Goal: Information Seeking & Learning: Learn about a topic

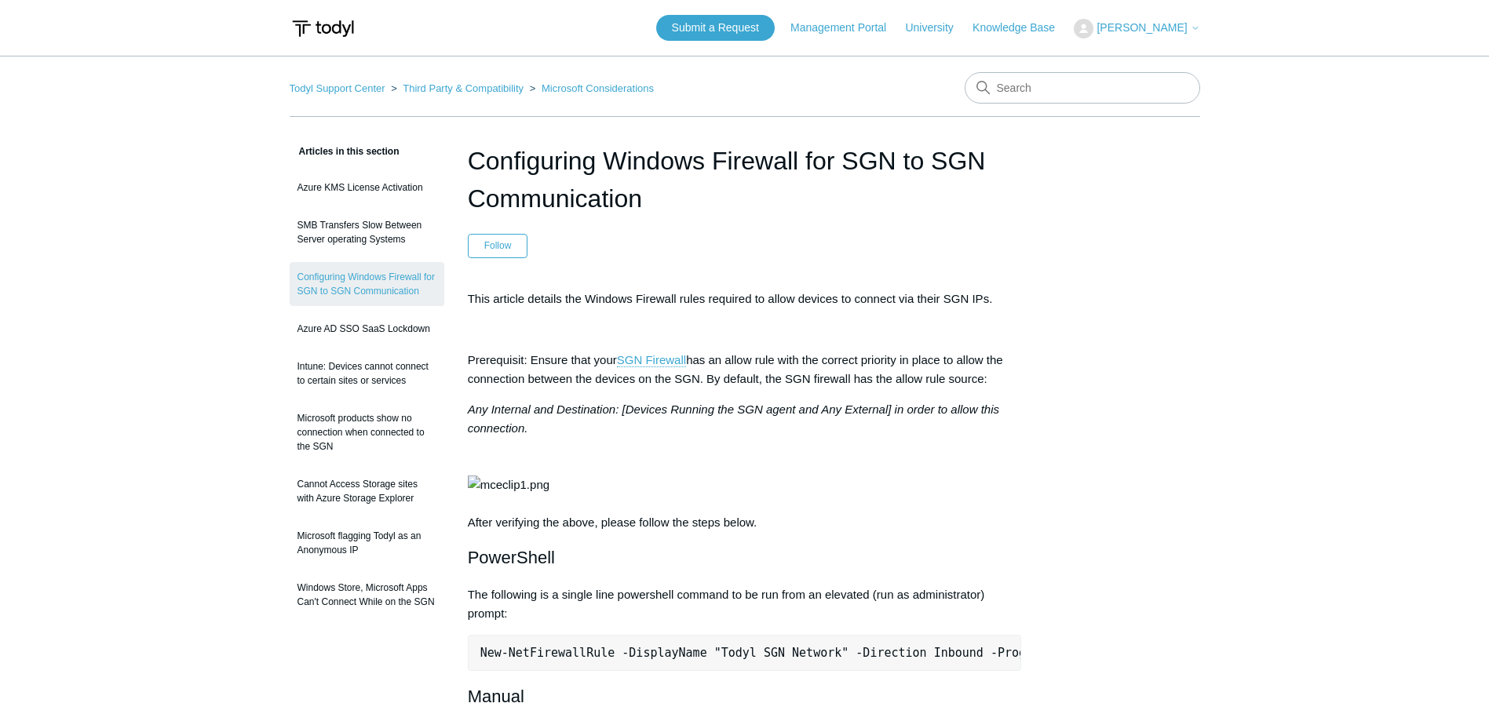
scroll to position [314, 0]
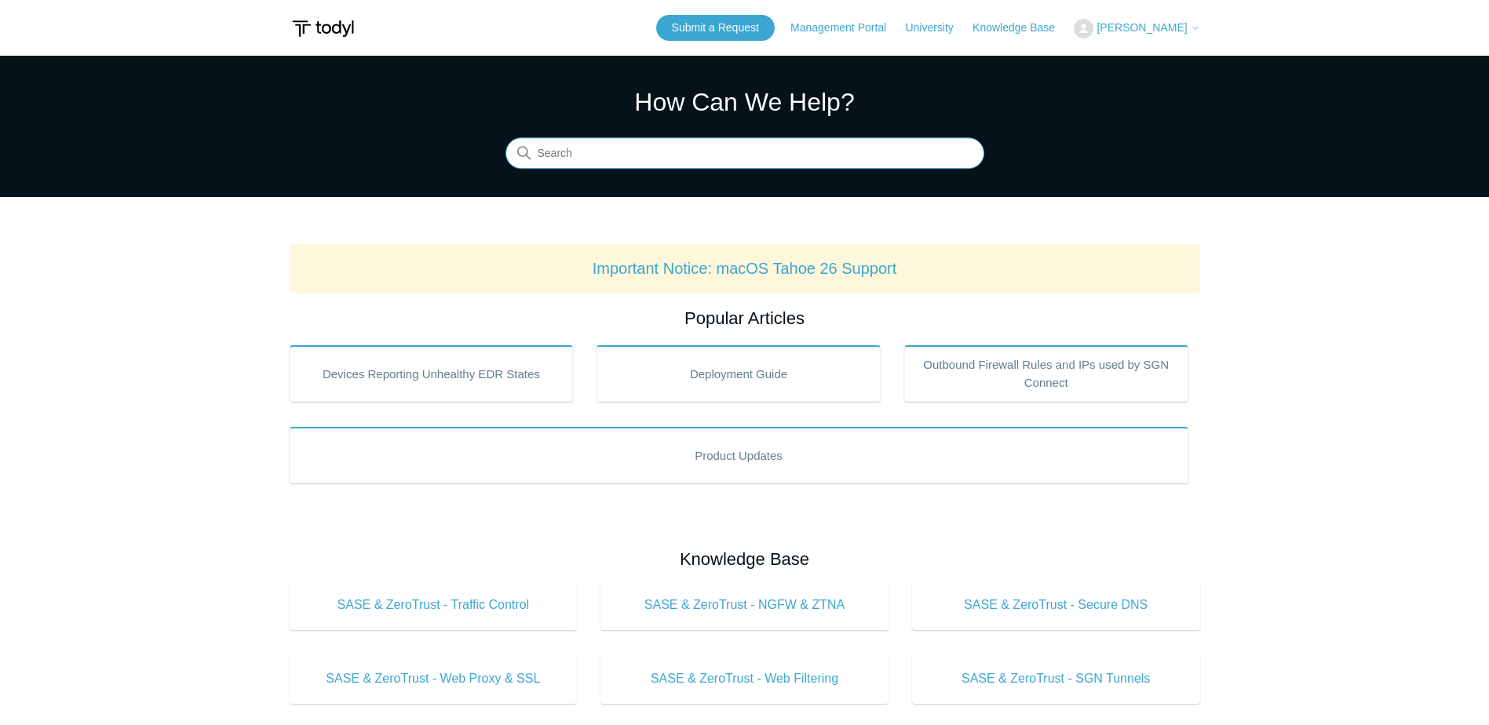
click at [842, 144] on input "Search" at bounding box center [745, 153] width 479 height 31
type input "verification"
click at [742, 160] on input "Search" at bounding box center [745, 153] width 479 height 31
type input "v"
type input "verfy is blank"
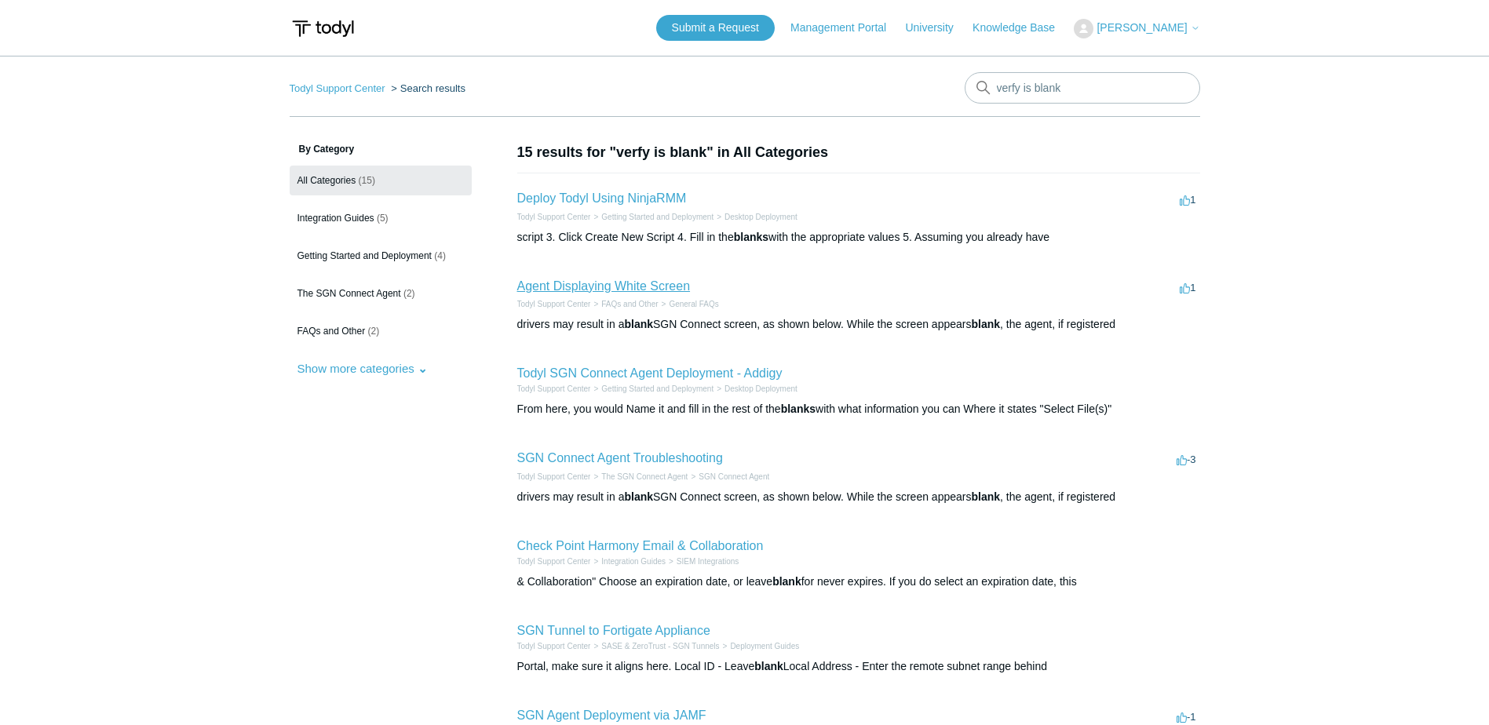
click at [645, 284] on link "Agent Displaying White Screen" at bounding box center [604, 285] width 174 height 13
drag, startPoint x: 1113, startPoint y: 85, endPoint x: 979, endPoint y: 86, distance: 134.3
click at [979, 86] on div "There are no matching results in this help center. Select Enter to search throu…" at bounding box center [1083, 87] width 236 height 31
type input "white screen"
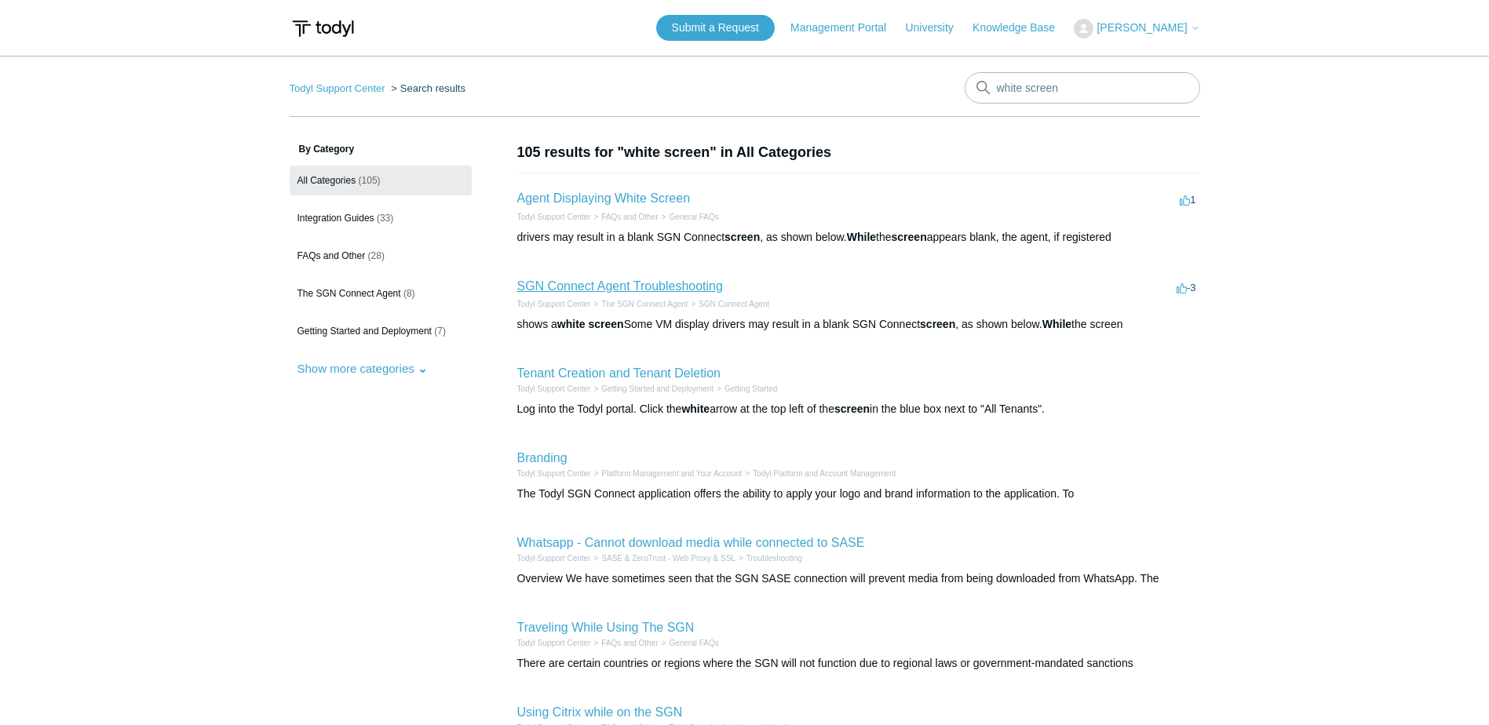
click at [600, 287] on link "SGN Connect Agent Troubleshooting" at bounding box center [620, 285] width 206 height 13
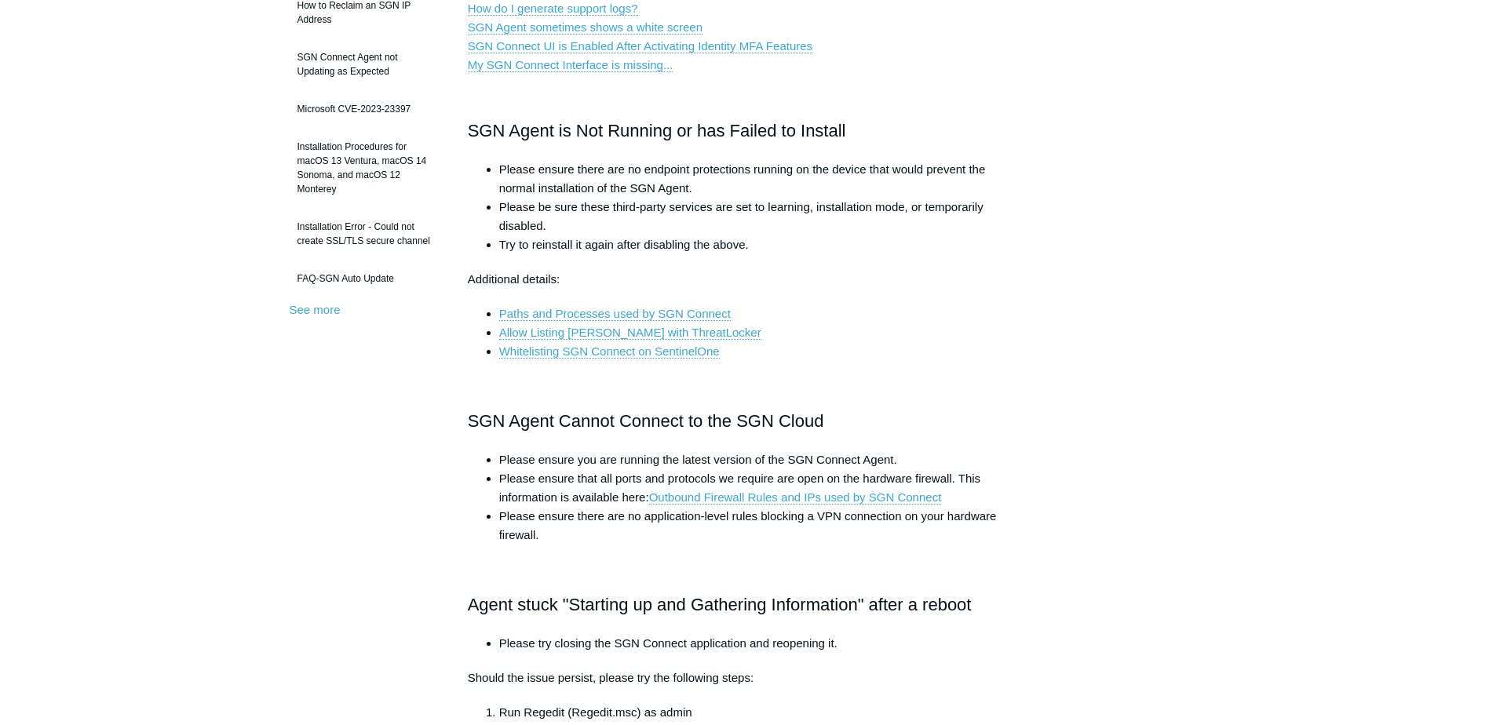
scroll to position [420, 0]
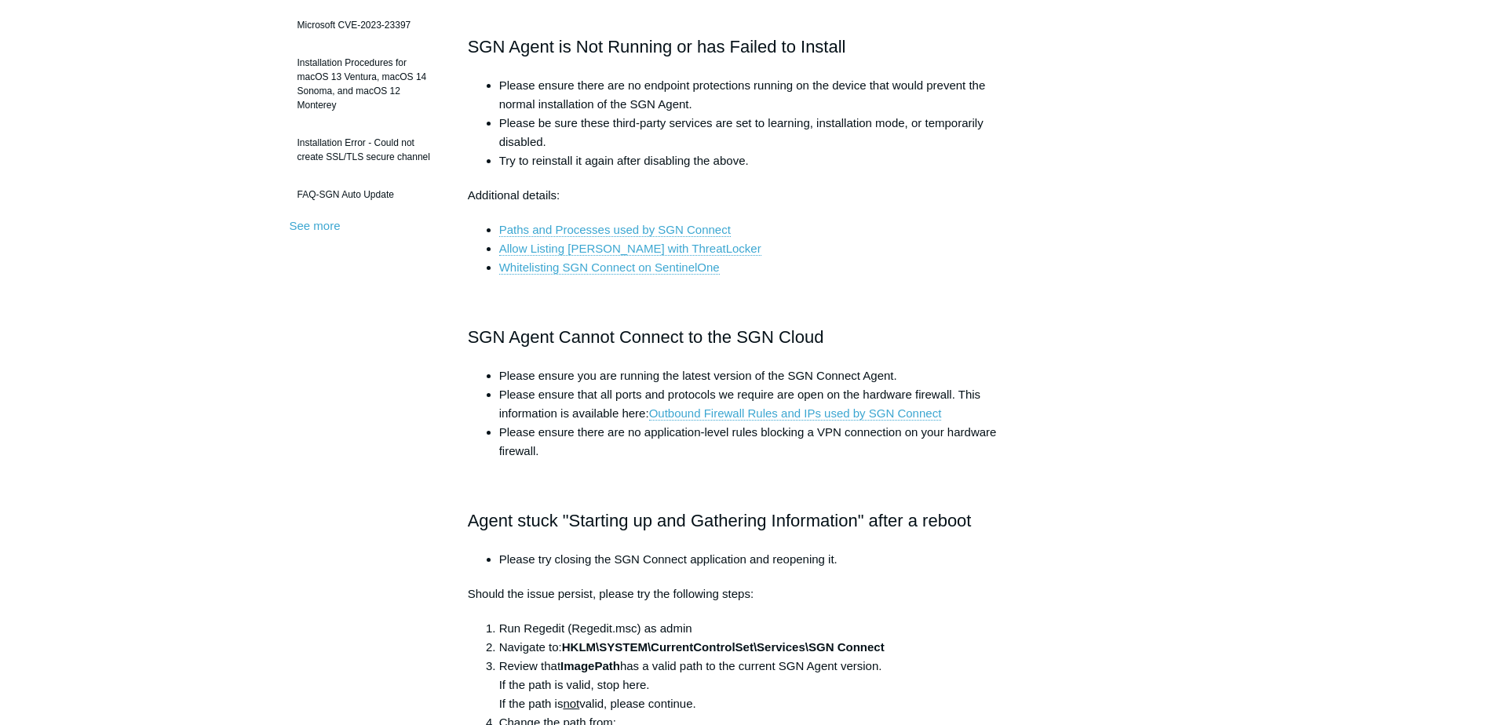
scroll to position [0, 0]
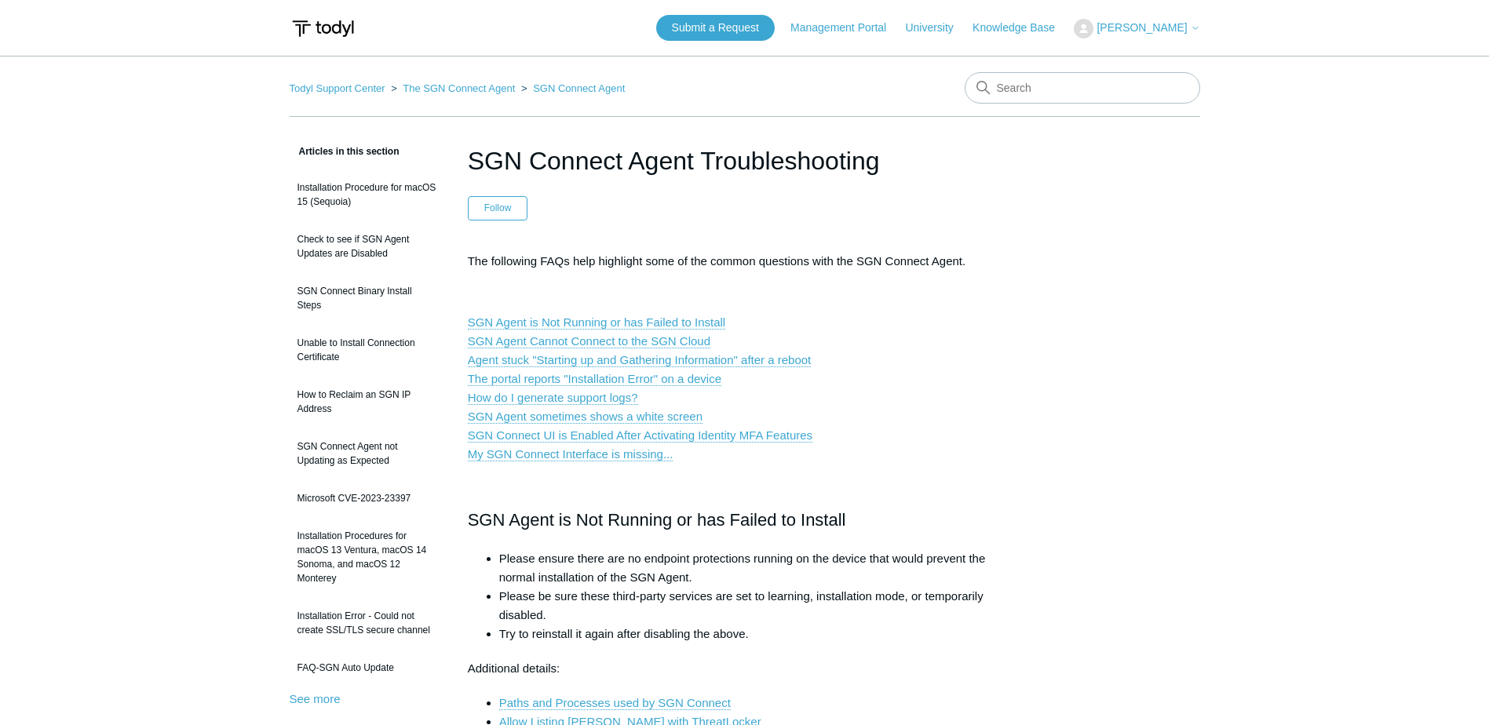
drag, startPoint x: 993, startPoint y: 359, endPoint x: 1105, endPoint y: 272, distance: 141.5
click at [993, 359] on p "SGN Agent is Not Running or has Failed to Install SGN Agent Cannot Connect to t…" at bounding box center [745, 388] width 554 height 151
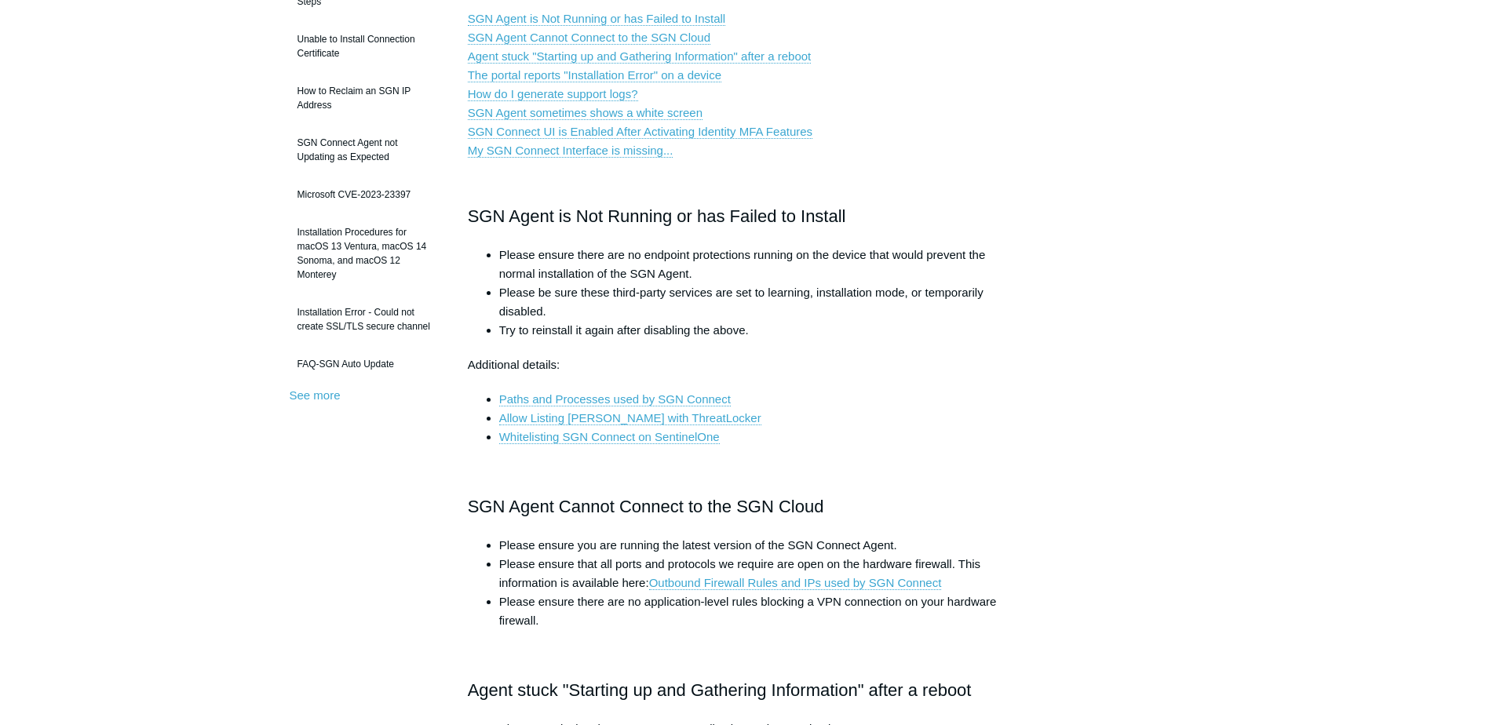
scroll to position [309, 0]
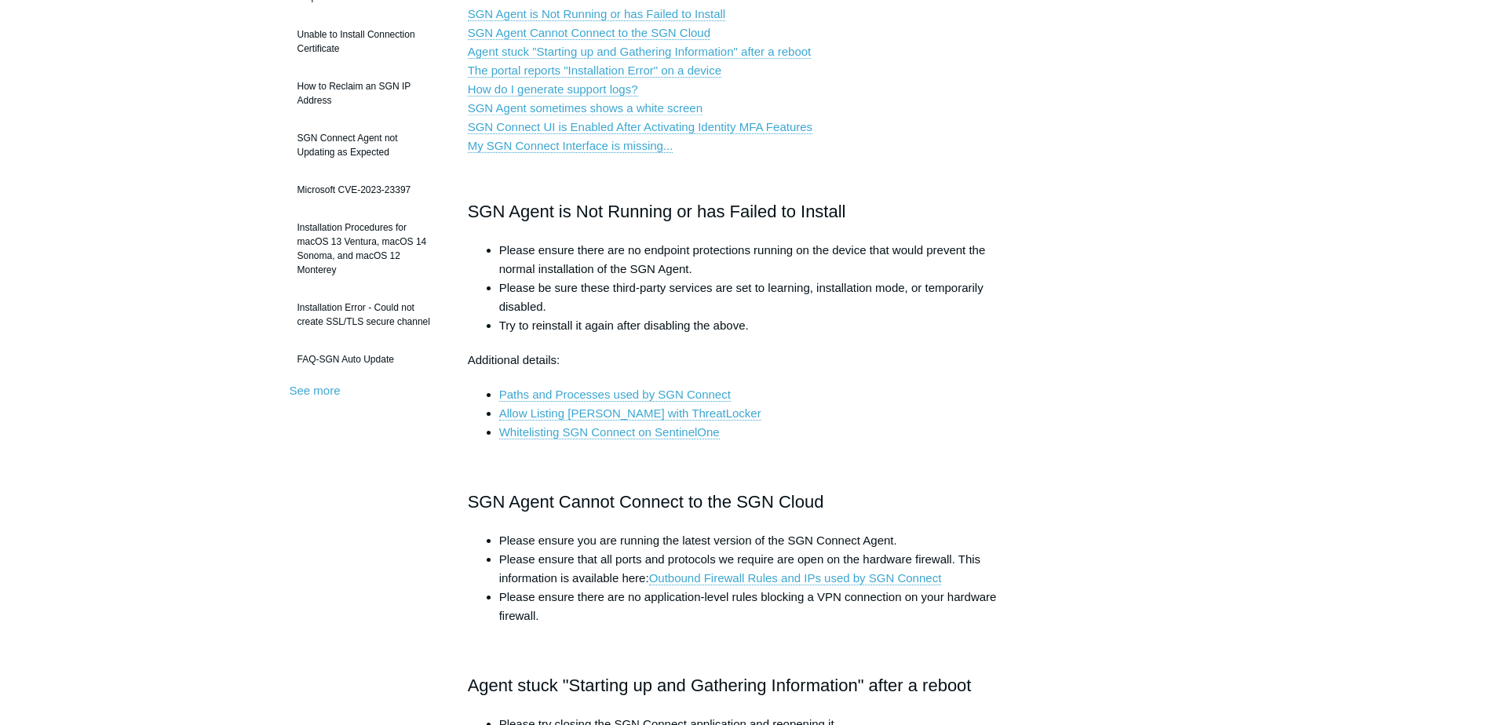
click at [595, 107] on link "SGN Agent sometimes shows a white screen" at bounding box center [585, 108] width 235 height 14
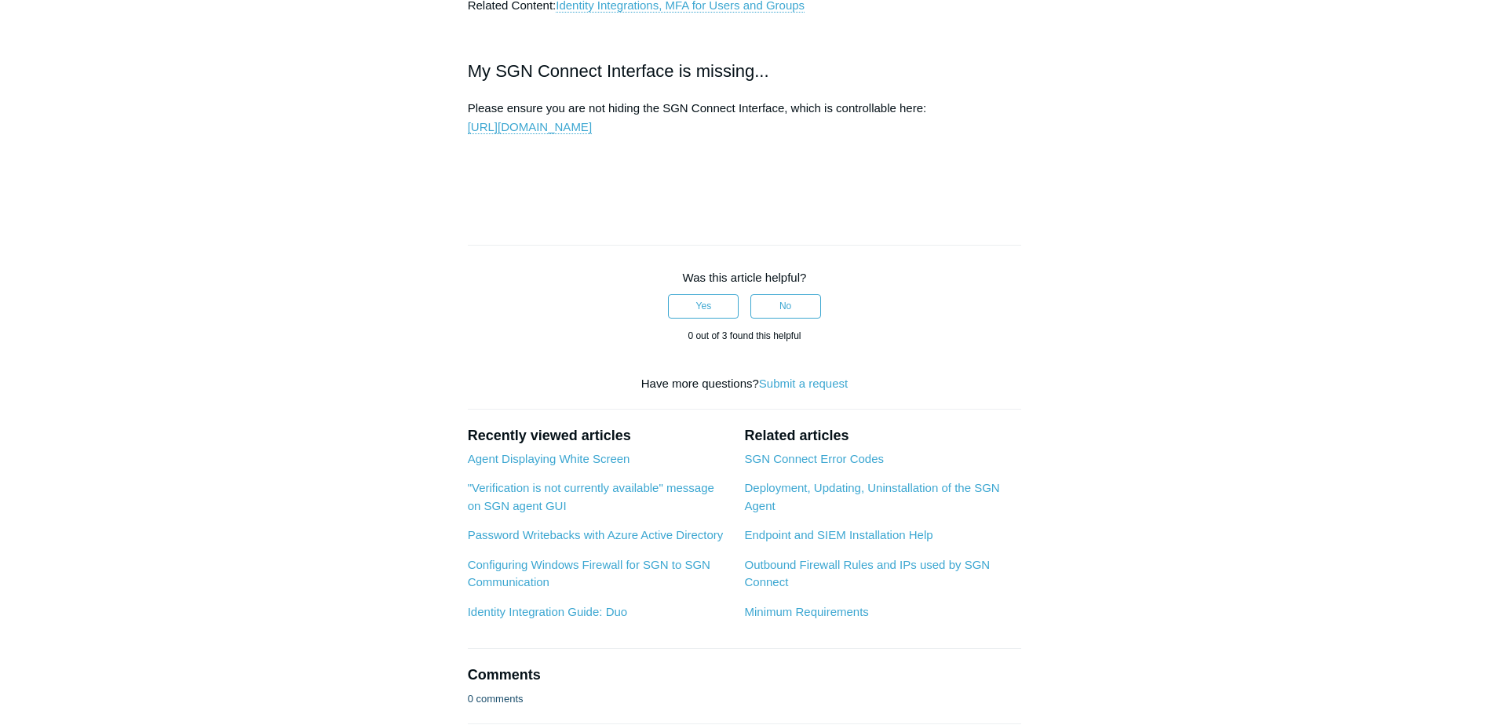
drag, startPoint x: 1394, startPoint y: 164, endPoint x: 1353, endPoint y: 244, distance: 90.2
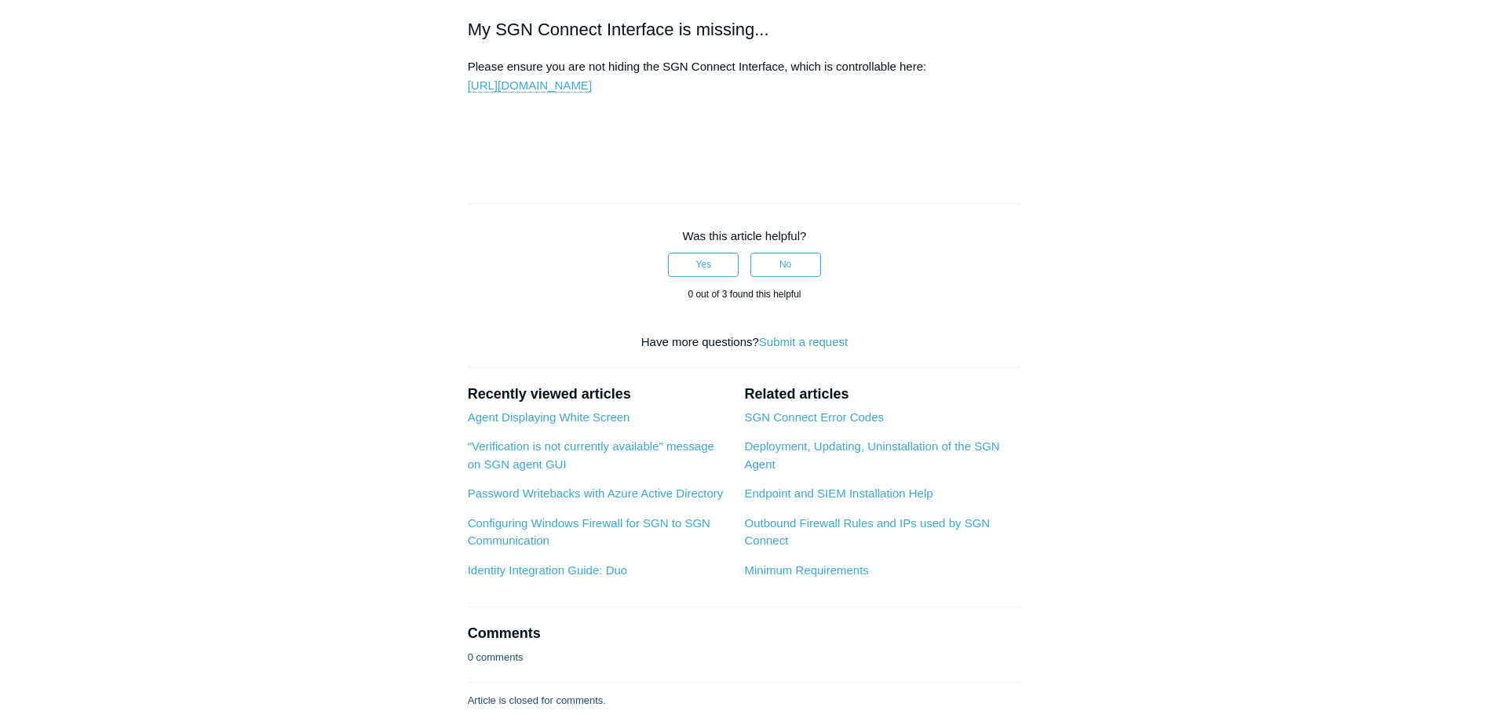
drag, startPoint x: 1294, startPoint y: 316, endPoint x: 1293, endPoint y: 419, distance: 102.9
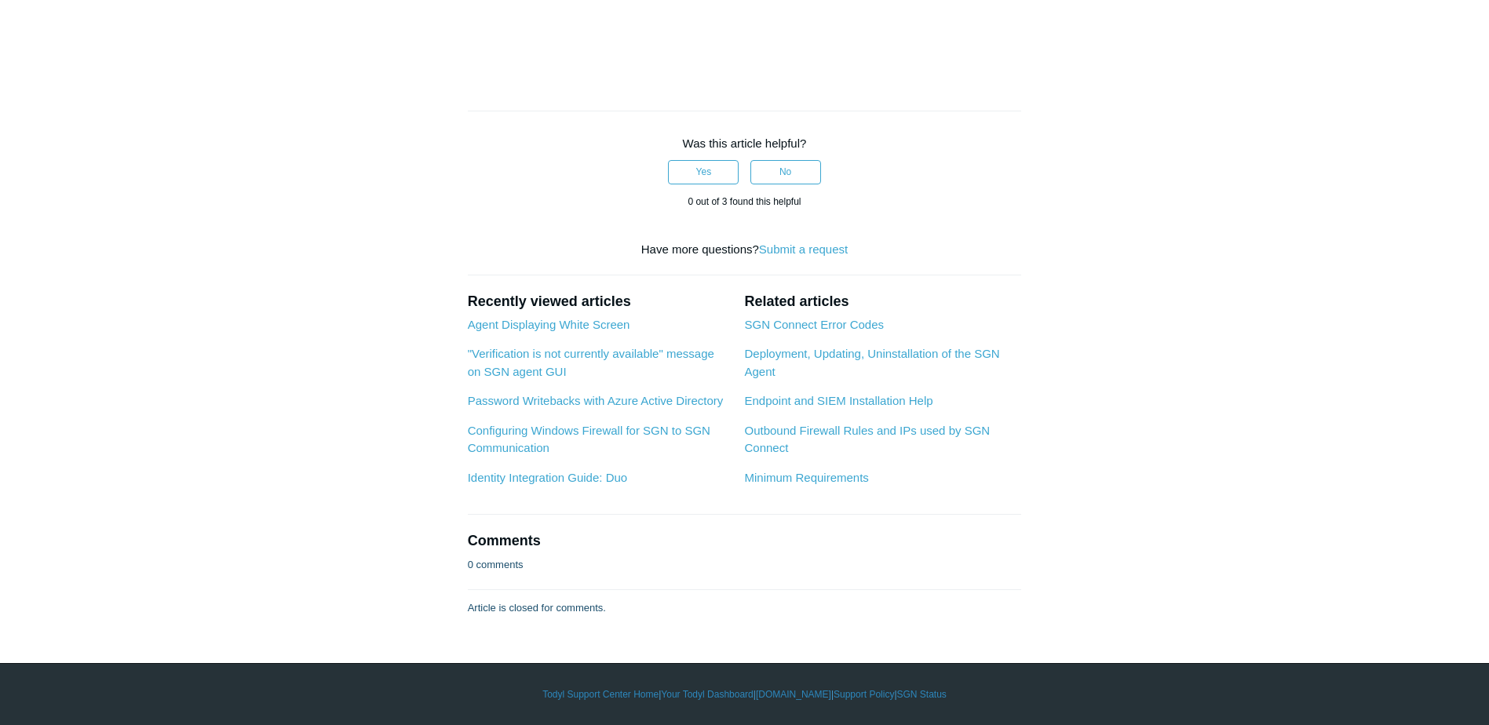
drag, startPoint x: 1285, startPoint y: 508, endPoint x: 1285, endPoint y: 496, distance: 11.8
drag, startPoint x: 699, startPoint y: 473, endPoint x: 897, endPoint y: 393, distance: 213.9
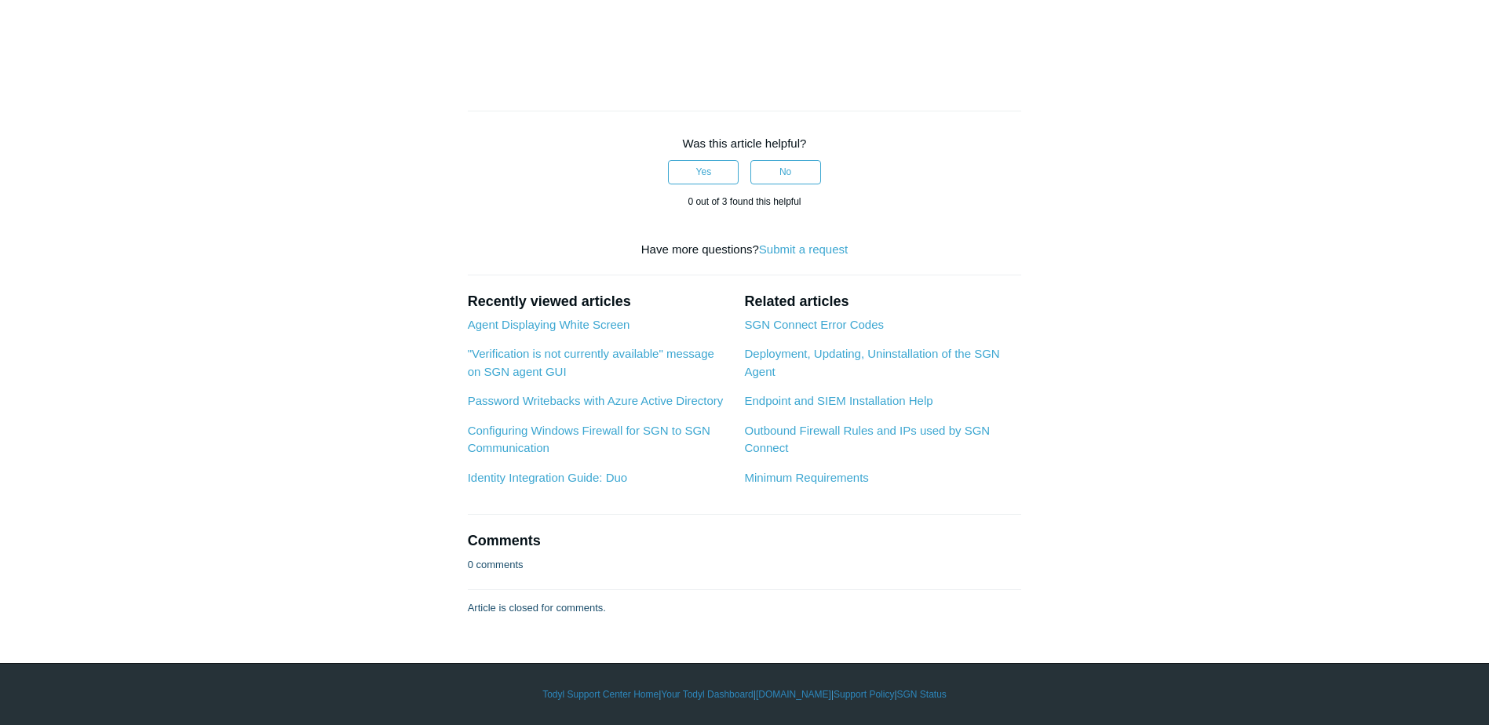
drag, startPoint x: 827, startPoint y: 444, endPoint x: 591, endPoint y: 226, distance: 320.6
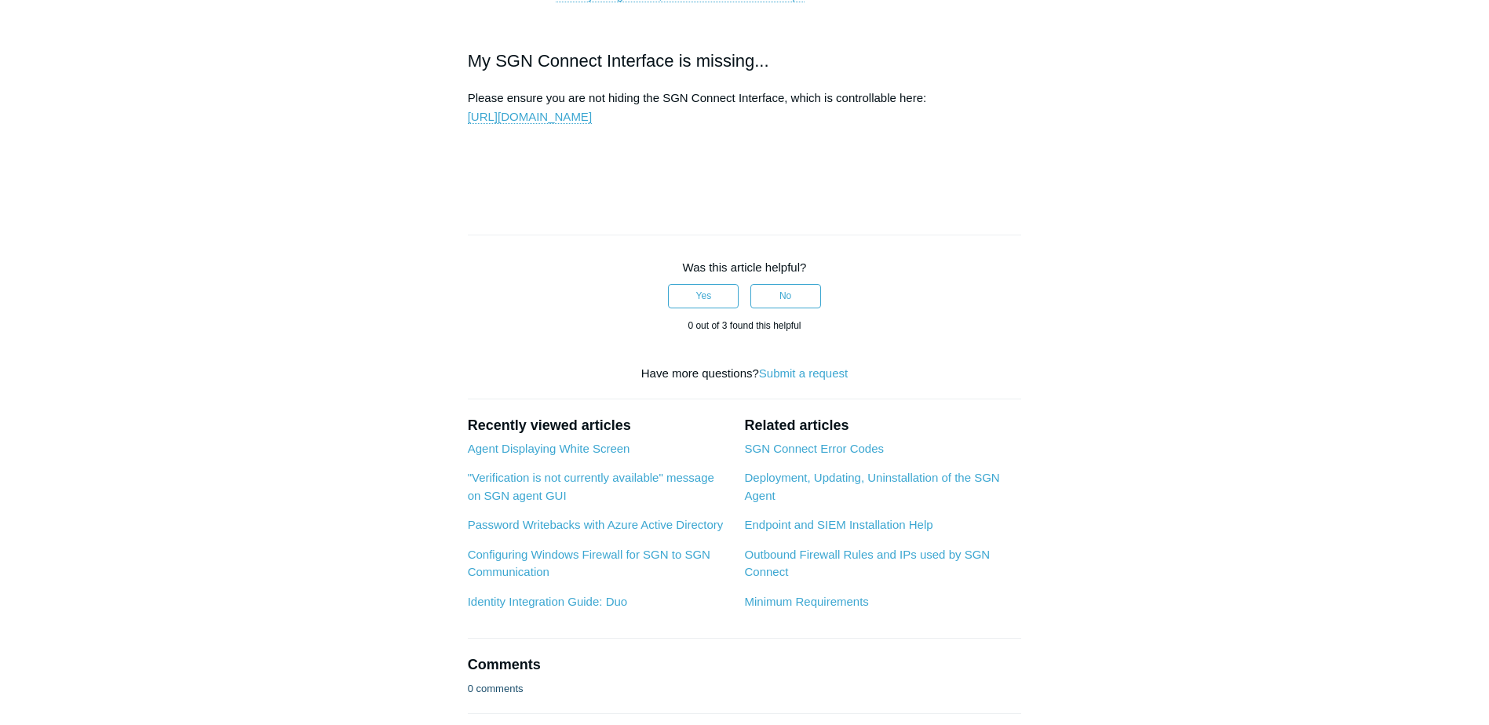
scroll to position [2082, 0]
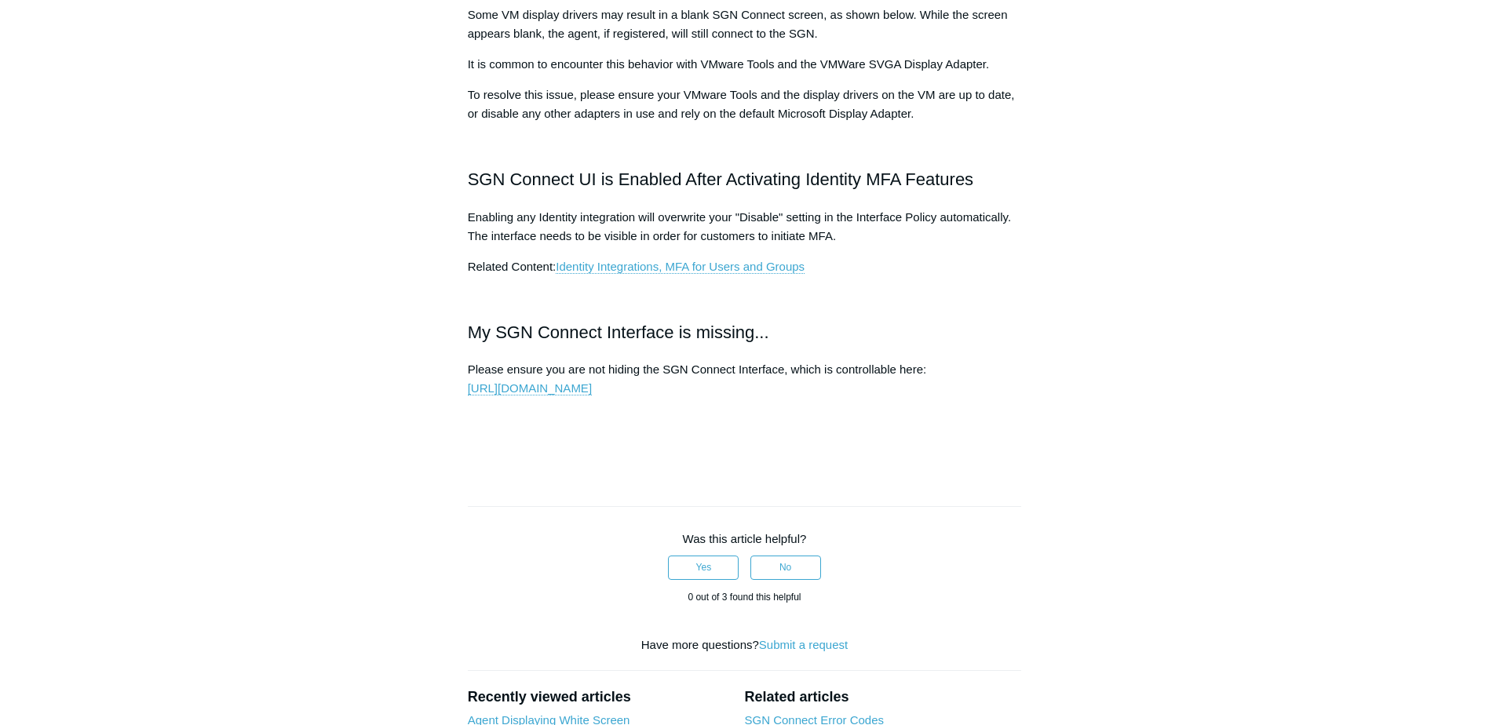
scroll to position [1925, 0]
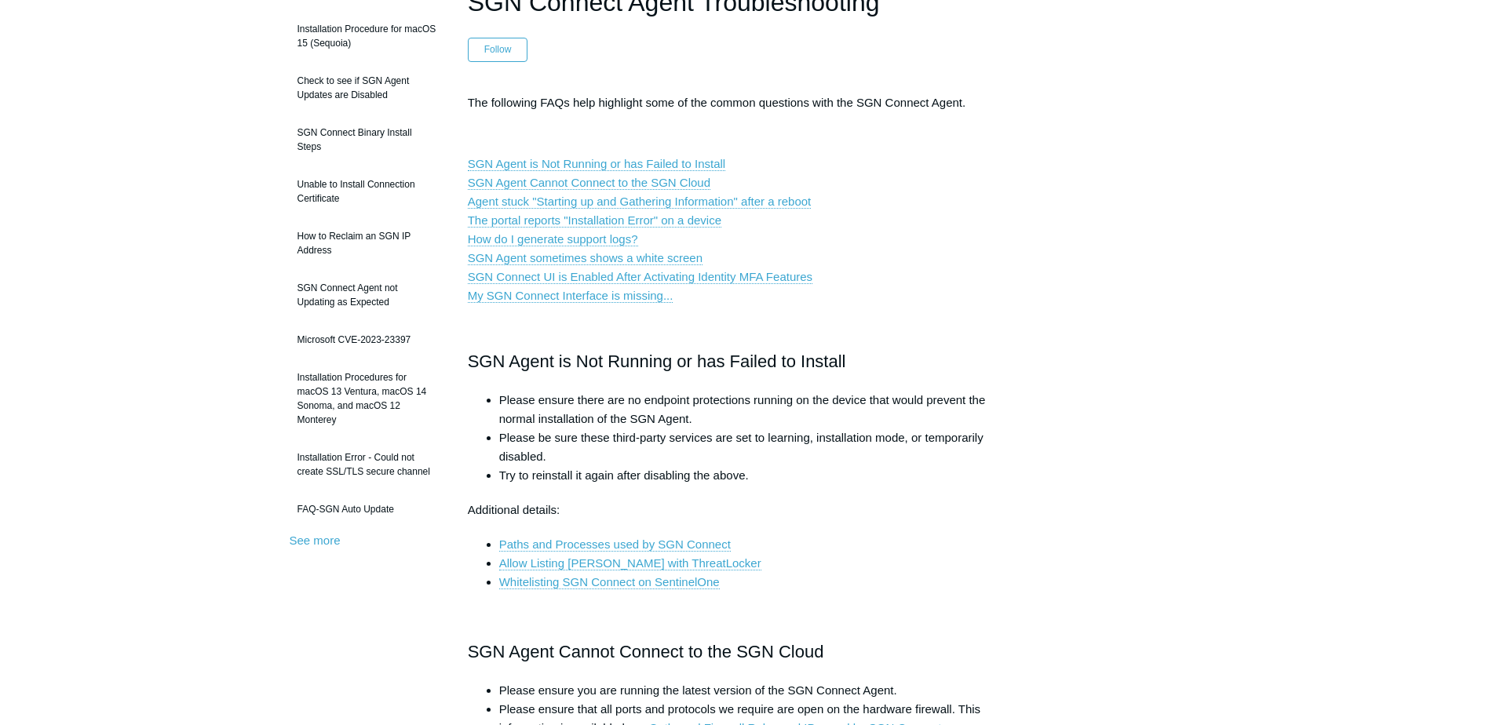
scroll to position [119, 0]
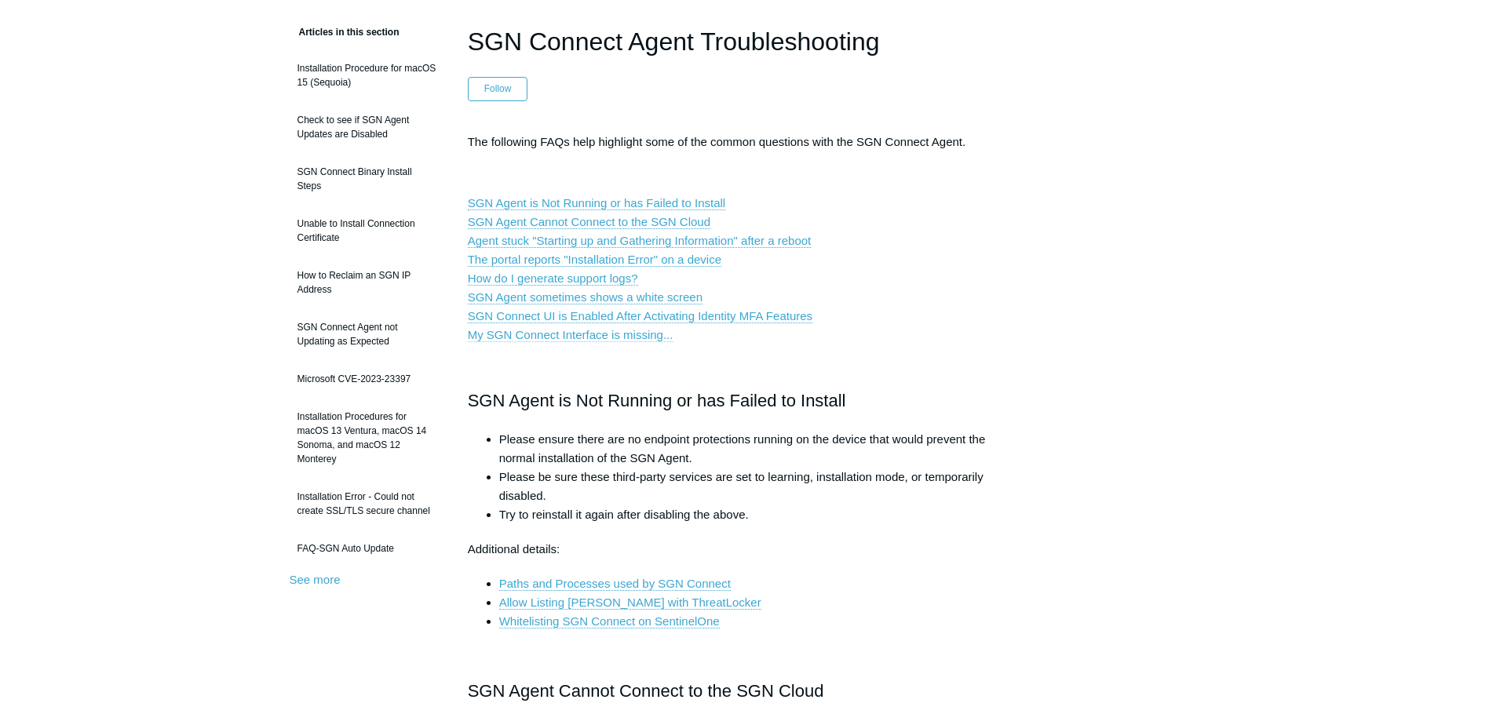
click at [638, 339] on link "My SGN Connect Interface is missing..." at bounding box center [571, 335] width 206 height 14
